Goal: Task Accomplishment & Management: Manage account settings

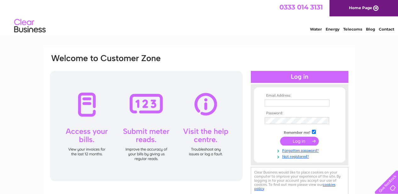
type input "[EMAIL_ADDRESS][DOMAIN_NAME]"
click at [302, 141] on input "submit" at bounding box center [299, 141] width 39 height 9
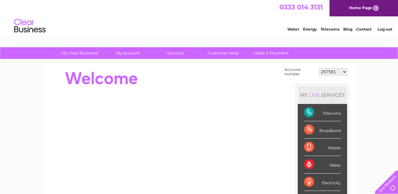
click at [328, 73] on select "267581 304977 401774 439282 1018629 1108859 30266165" at bounding box center [333, 72] width 29 height 8
select select "401774"
click at [319, 68] on select "267581 304977 401774 439282 1018629 1108859 30266165" at bounding box center [333, 72] width 29 height 8
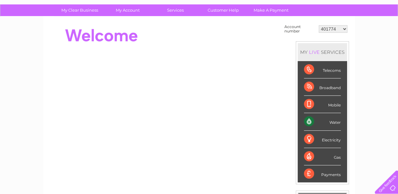
scroll to position [21, 0]
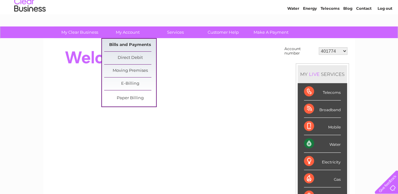
click at [126, 42] on link "Bills and Payments" at bounding box center [130, 45] width 52 height 13
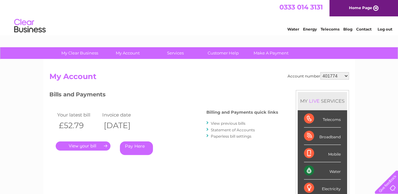
click at [99, 145] on link "." at bounding box center [83, 145] width 55 height 9
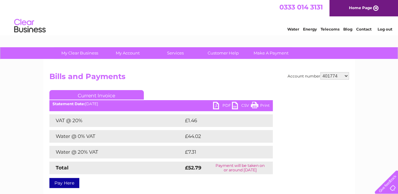
click at [221, 104] on link "PDF" at bounding box center [222, 106] width 19 height 9
